Goal: Find specific page/section: Find specific page/section

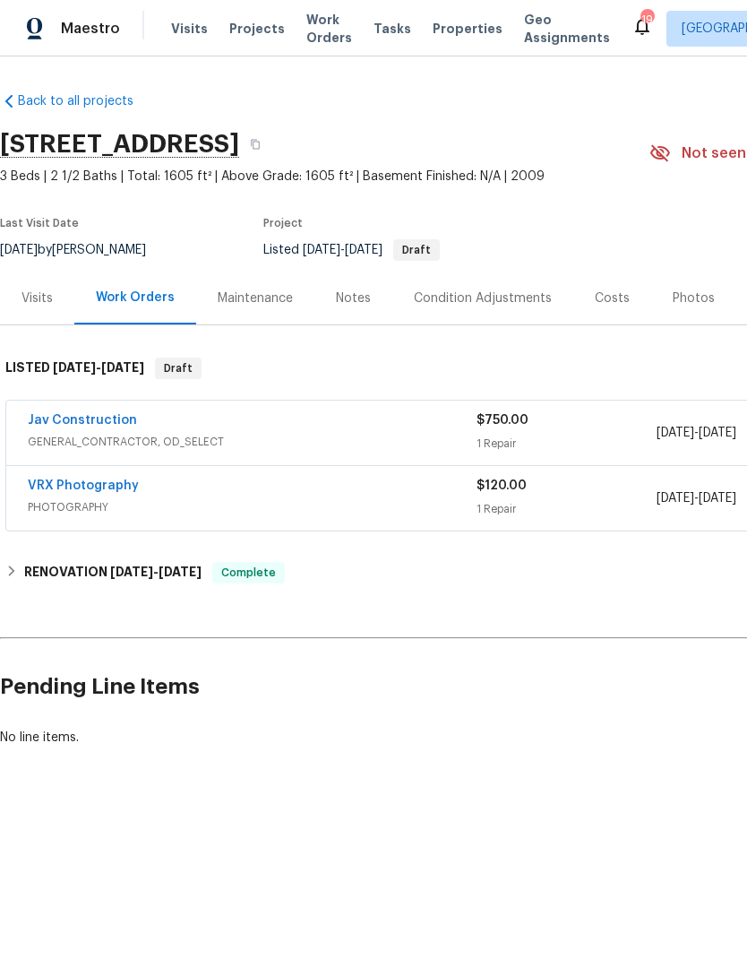
click at [452, 29] on span "Properties" at bounding box center [468, 29] width 70 height 18
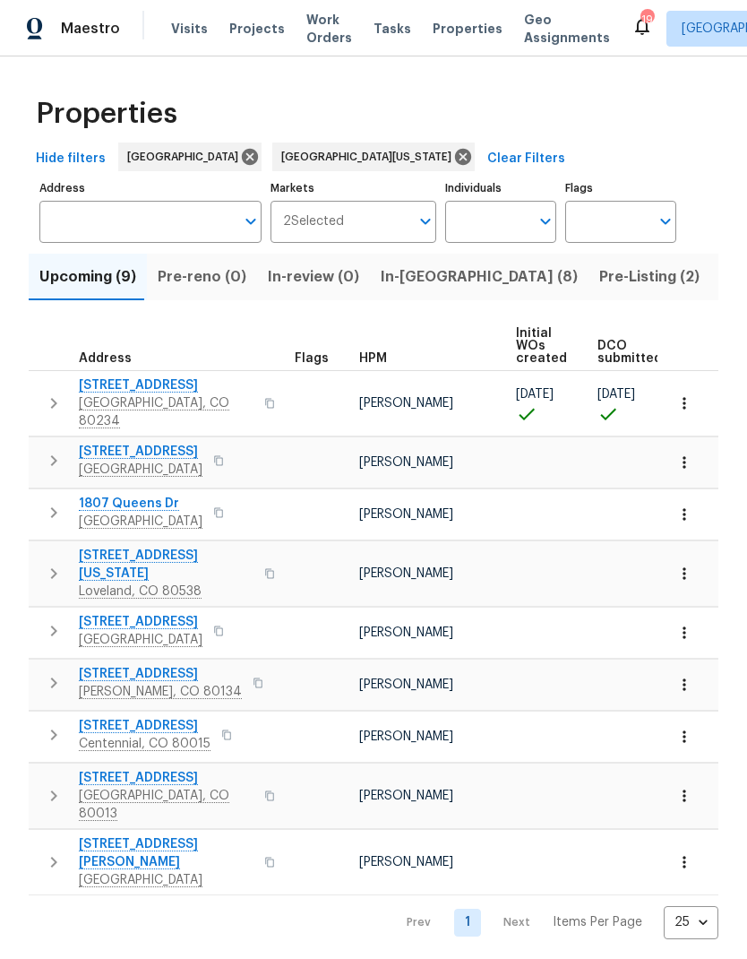
click at [407, 289] on span "In-[GEOGRAPHIC_DATA] (8)" at bounding box center [479, 276] width 197 height 25
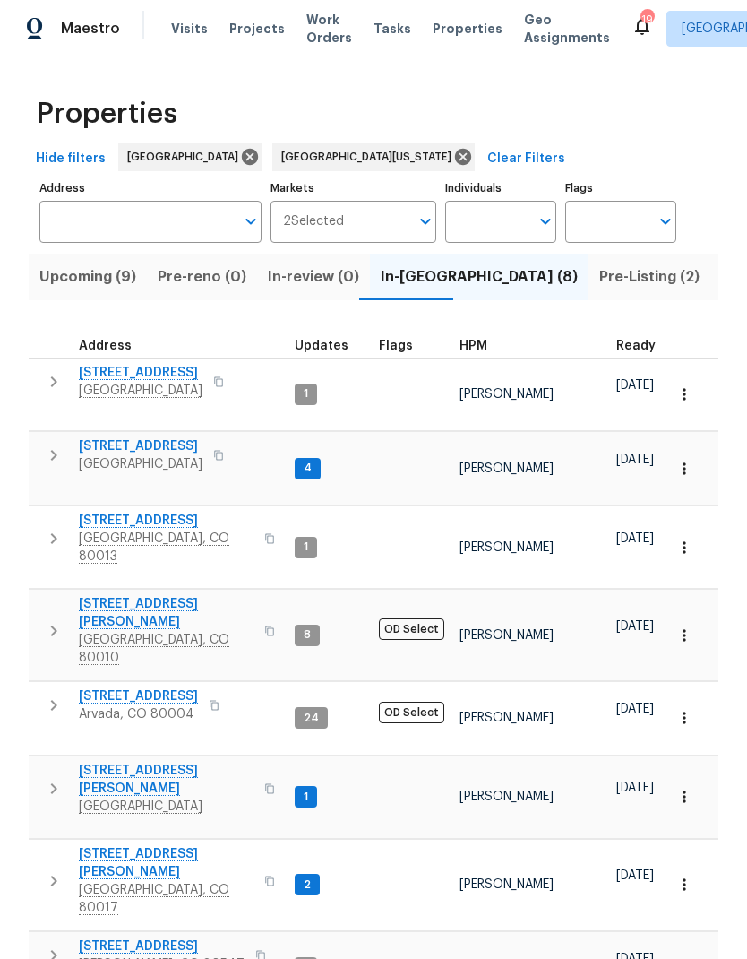
click at [473, 352] on span "HPM" at bounding box center [474, 346] width 28 height 13
